Goal: Information Seeking & Learning: Learn about a topic

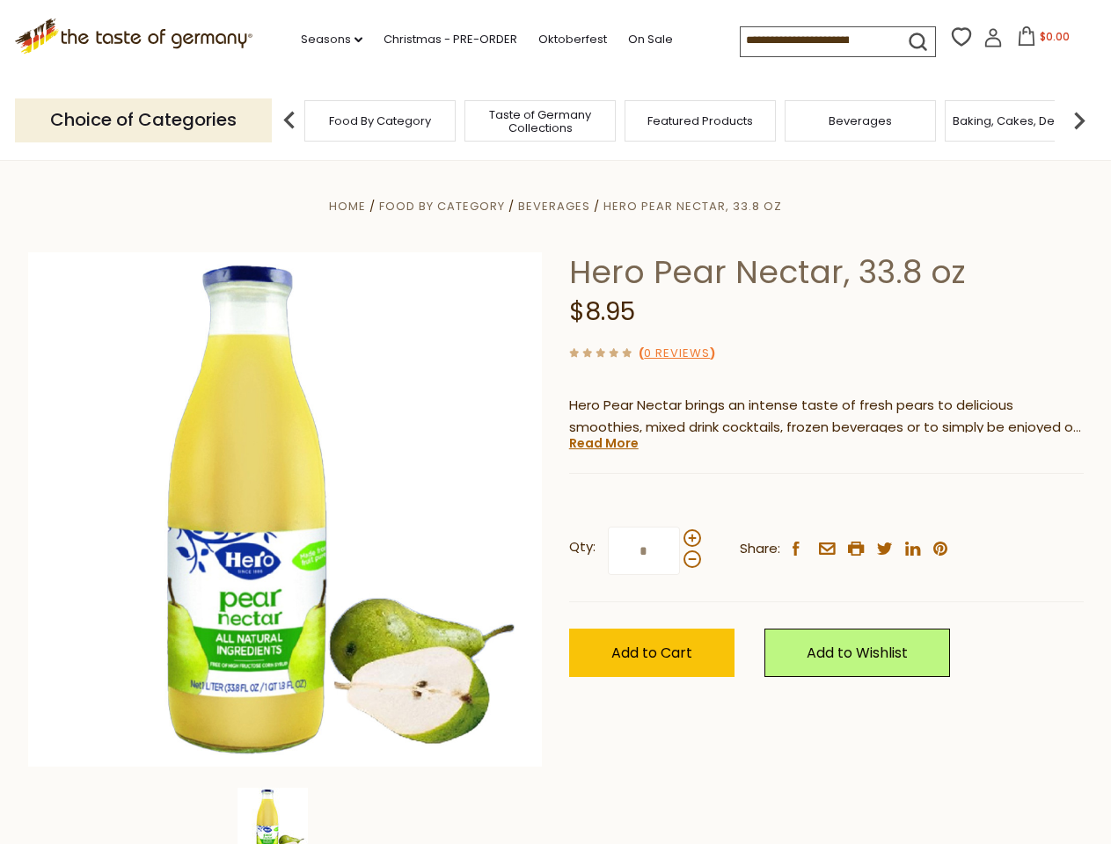
click at [555, 422] on div "Home Food By Category [GEOGRAPHIC_DATA] Hero Pear Nectar, 33.8 oz Hero Pear Nec…" at bounding box center [556, 533] width 1082 height 677
click at [325, 40] on link "Seasons dropdown_arrow" at bounding box center [332, 39] width 62 height 19
click at [816, 40] on input at bounding box center [815, 39] width 149 height 25
click at [1040, 41] on span "$0.00" at bounding box center [1055, 36] width 30 height 15
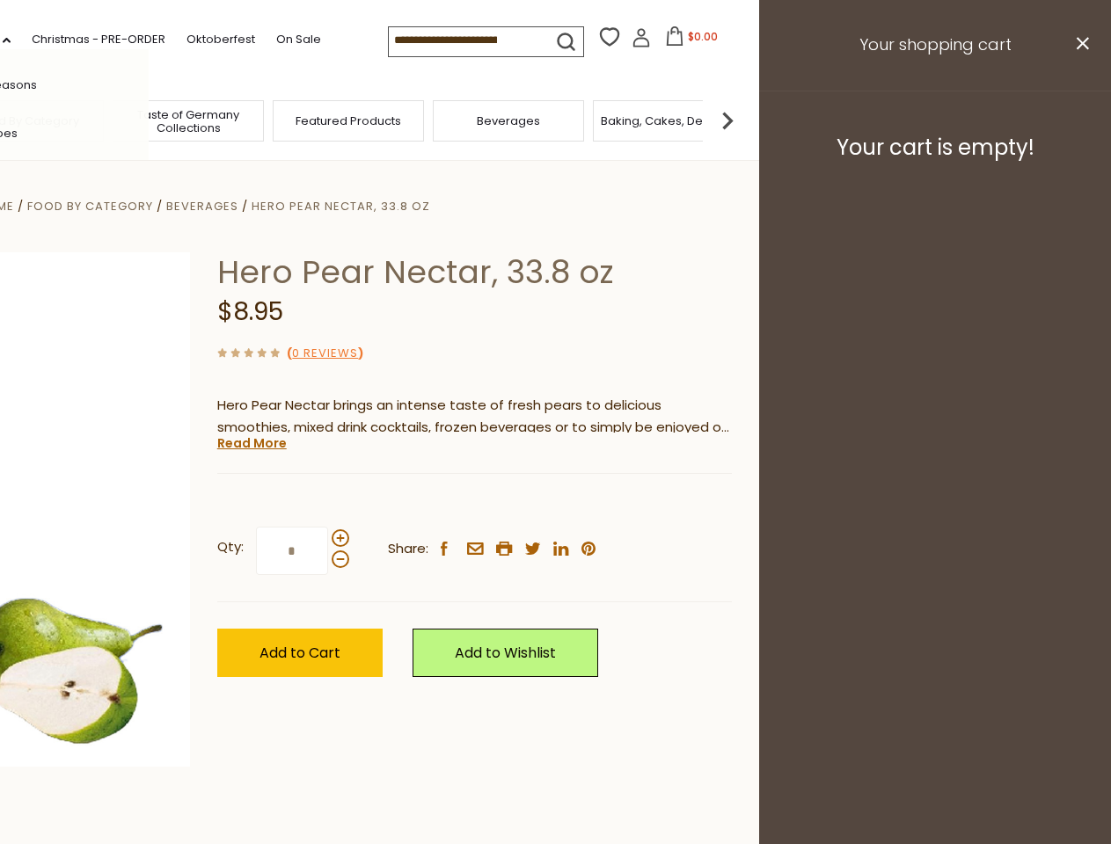
click at [149, 120] on div "All Seasons Recipes Game Day [DATE] [DATE] [DATE][PERSON_NAME] [DATE] Springfes…" at bounding box center [49, 422] width 200 height 746
click at [745, 120] on img at bounding box center [727, 120] width 35 height 35
click at [555, 502] on div "Qty: * Share: facebook email printer twitter linkedin pinterest" at bounding box center [474, 552] width 515 height 102
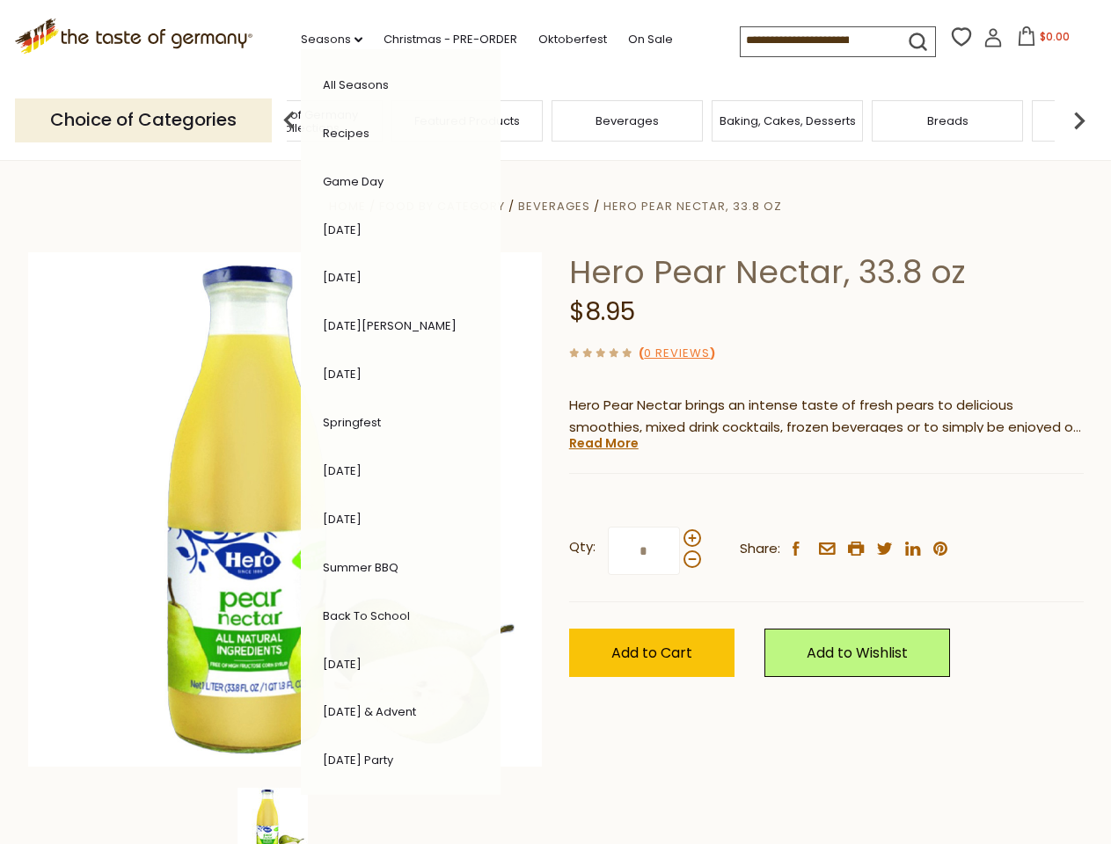
click at [285, 816] on img at bounding box center [273, 823] width 70 height 70
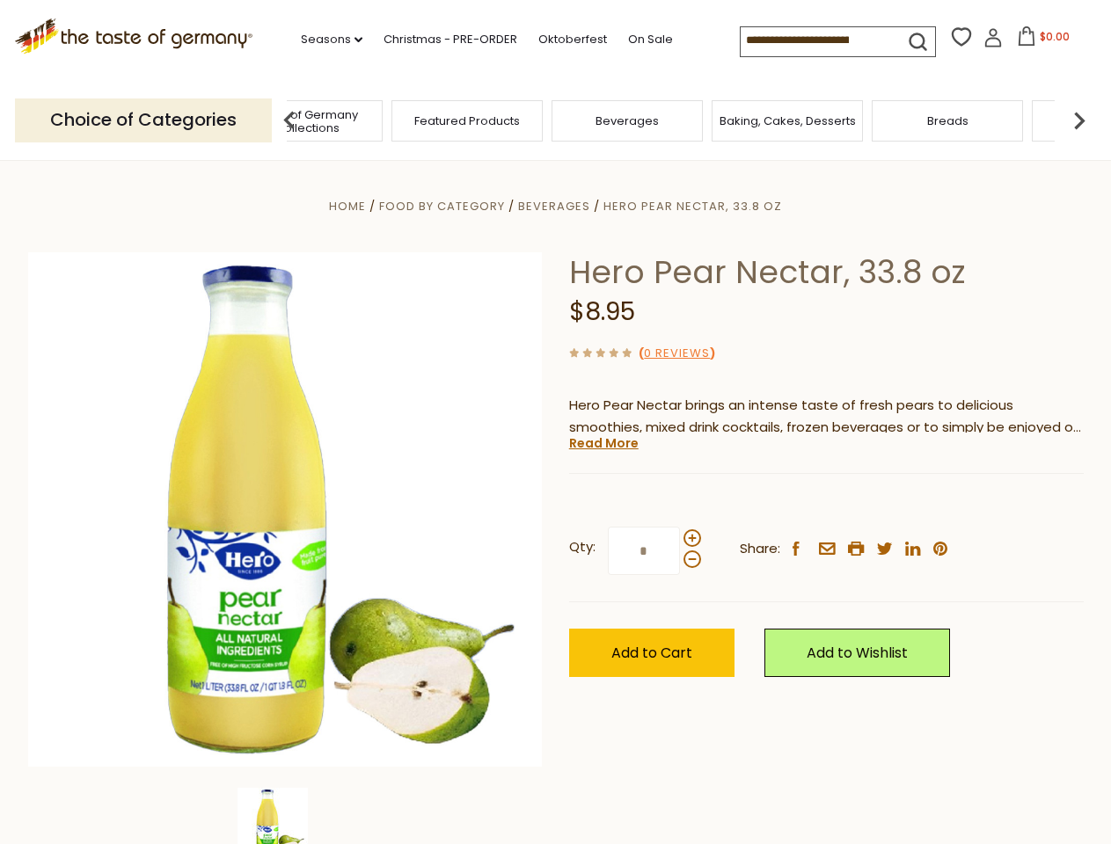
click at [285, 816] on img at bounding box center [273, 823] width 70 height 70
click at [603, 443] on link "Read More" at bounding box center [603, 444] width 69 height 18
